Goal: Navigation & Orientation: Find specific page/section

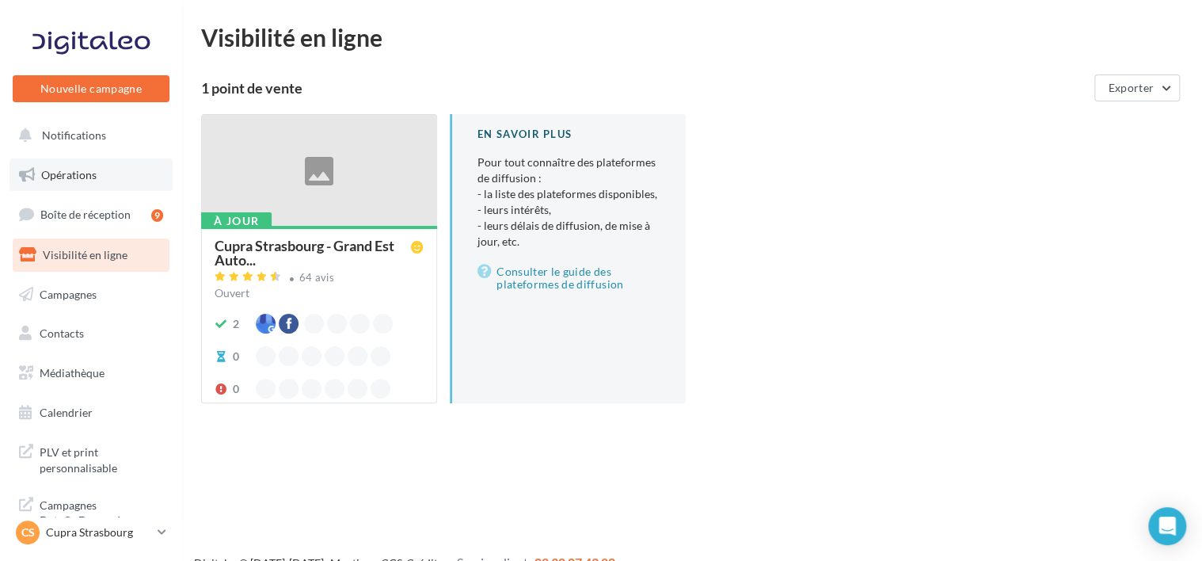
click at [105, 181] on link "Opérations" at bounding box center [91, 174] width 163 height 33
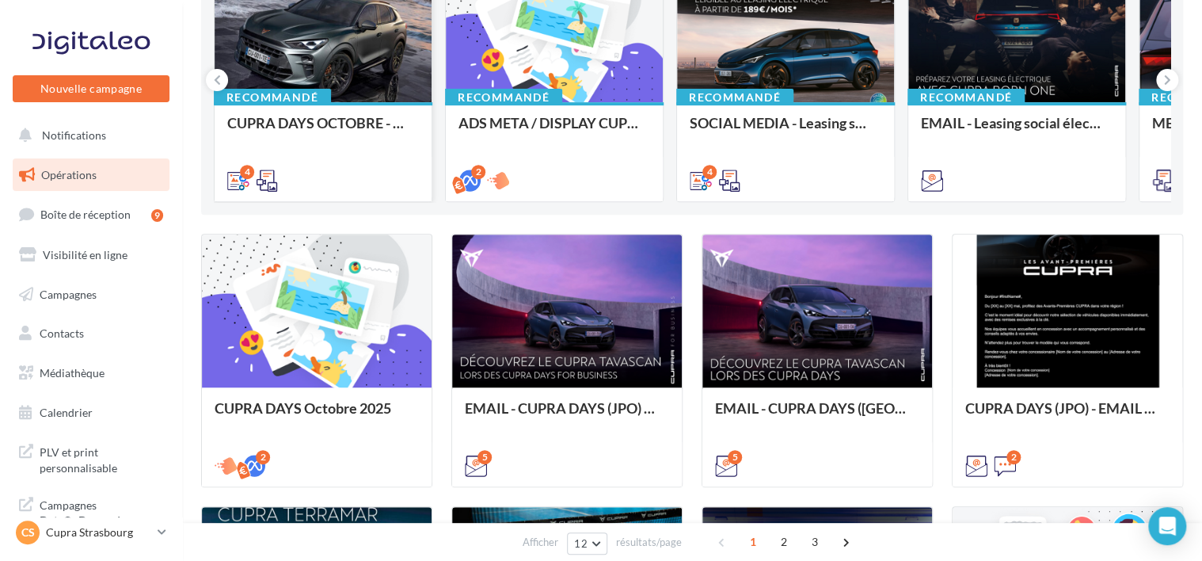
scroll to position [238, 0]
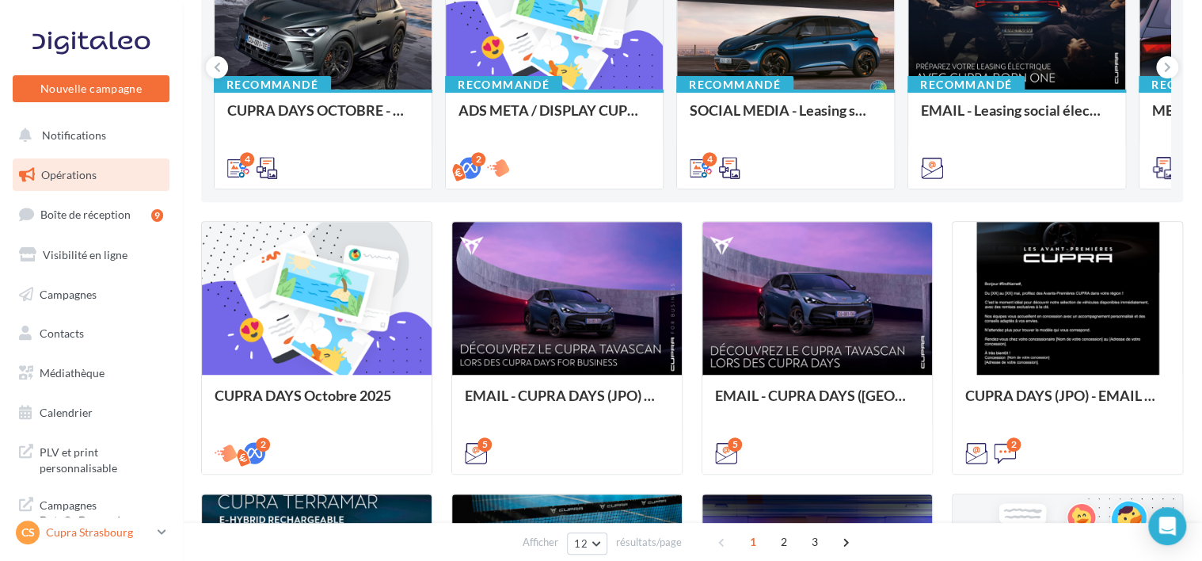
click at [149, 523] on div "CS Cupra Strasbourg cupra_strasbourg" at bounding box center [83, 532] width 135 height 24
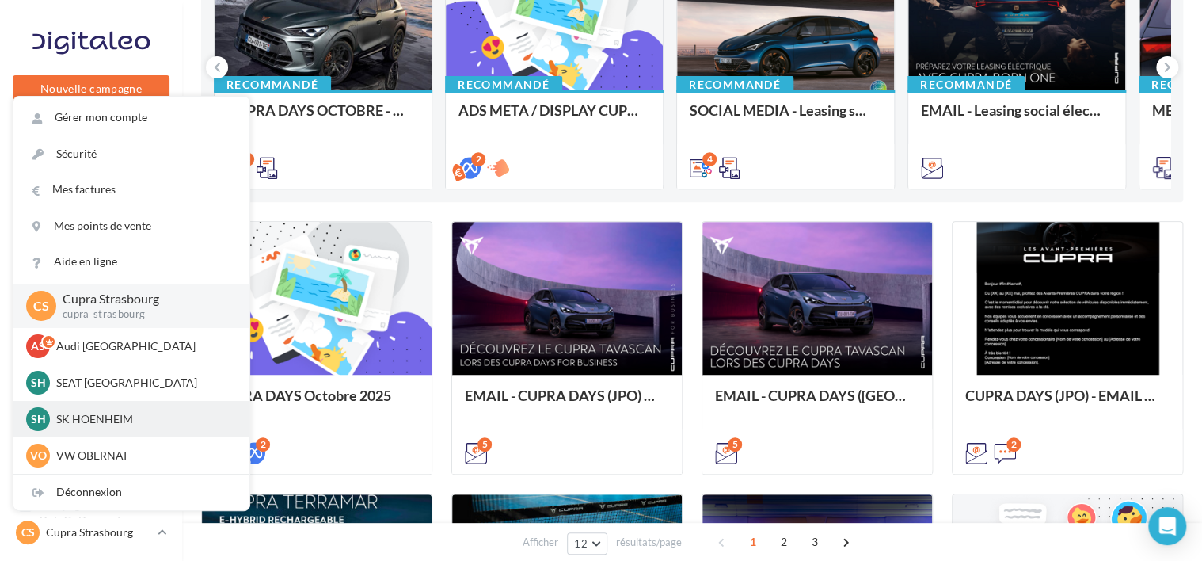
click at [136, 434] on div "SH SK HOENHEIM [PERSON_NAME]-tou" at bounding box center [131, 419] width 236 height 36
click at [133, 427] on p "SK HOENHEIM" at bounding box center [143, 419] width 174 height 16
